Goal: Information Seeking & Learning: Compare options

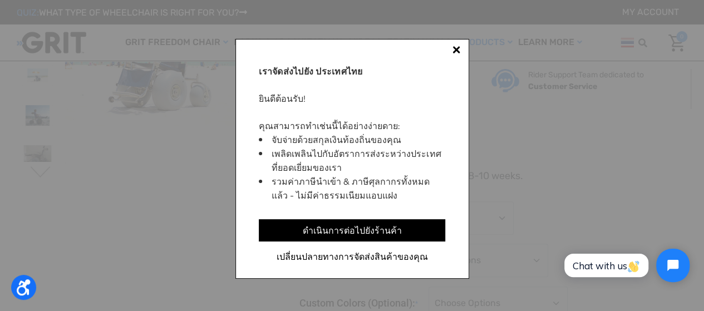
click at [456, 49] on div at bounding box center [456, 50] width 8 height 8
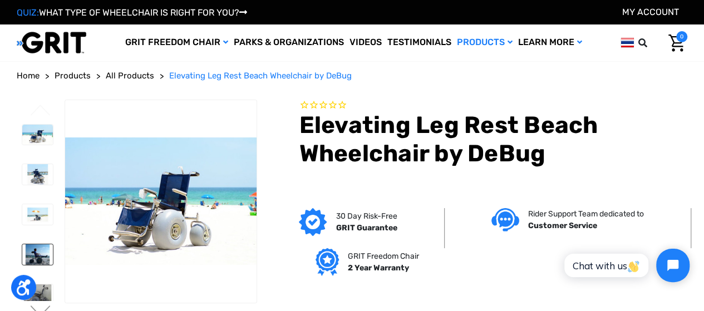
click at [43, 244] on img at bounding box center [37, 254] width 31 height 21
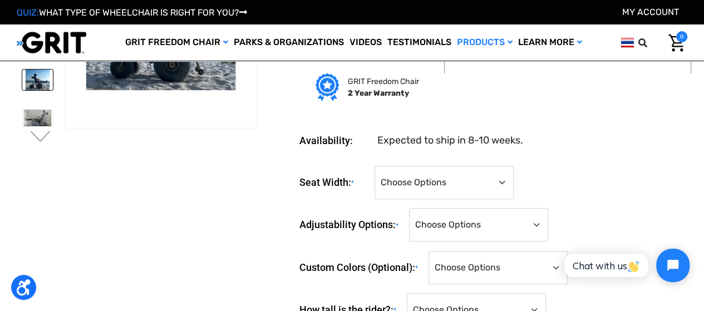
scroll to position [56, 0]
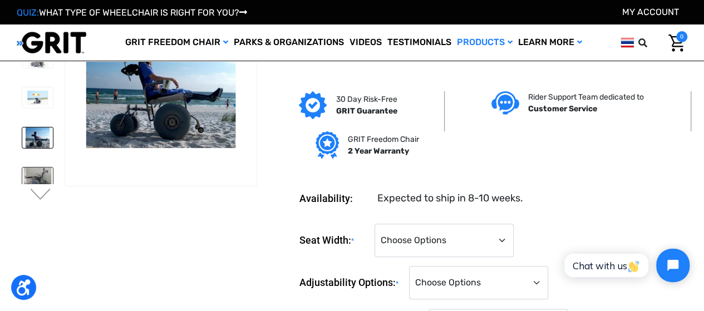
click at [42, 167] on img at bounding box center [37, 177] width 31 height 21
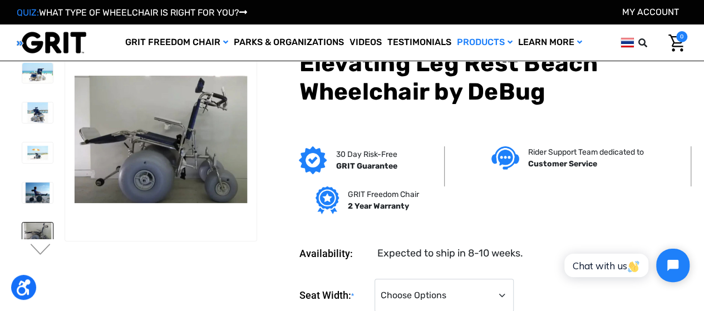
scroll to position [0, 0]
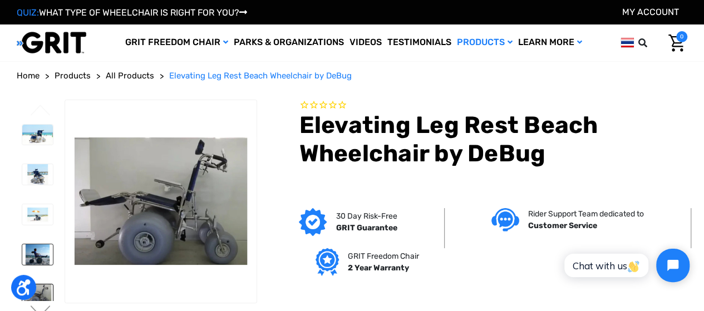
click at [41, 244] on img at bounding box center [37, 254] width 31 height 21
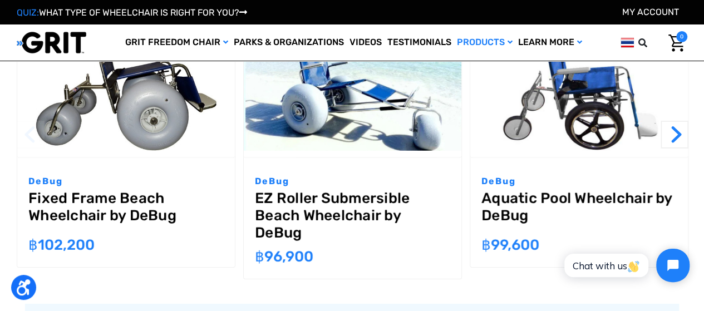
scroll to position [1557, 0]
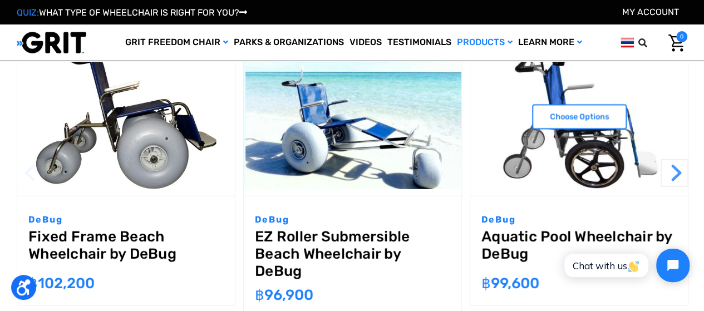
drag, startPoint x: 685, startPoint y: 155, endPoint x: 682, endPoint y: 171, distance: 15.8
click at [683, 172] on section "Previous Choose Options DeBug Fixed Frame Beach Wheelchair by DeBug MSRP: Was: …" at bounding box center [352, 181] width 670 height 288
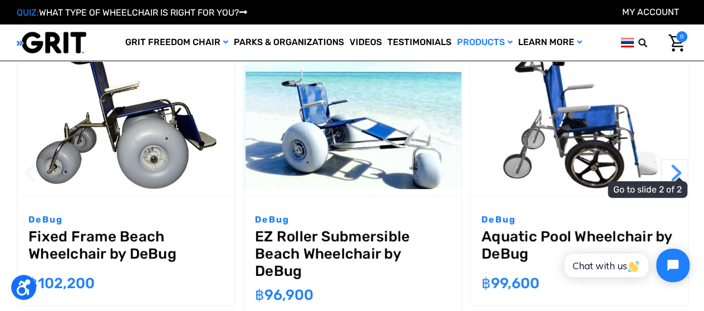
click at [677, 160] on button "Next" at bounding box center [674, 173] width 28 height 28
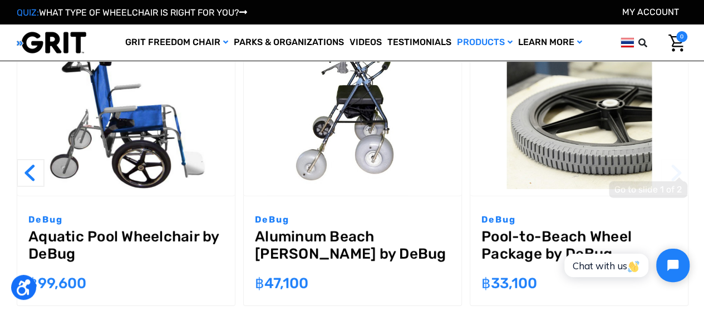
click at [680, 170] on button "Next" at bounding box center [674, 173] width 28 height 28
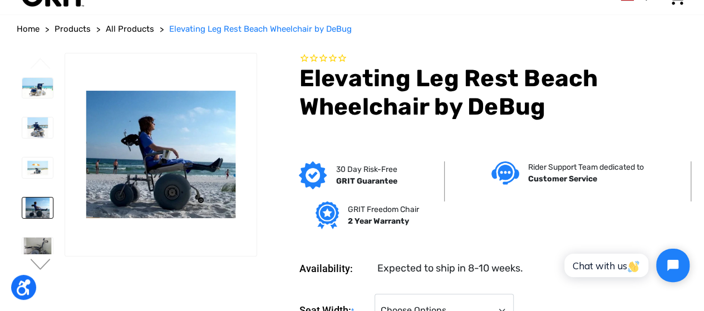
scroll to position [0, 0]
